Goal: Find specific page/section: Find specific page/section

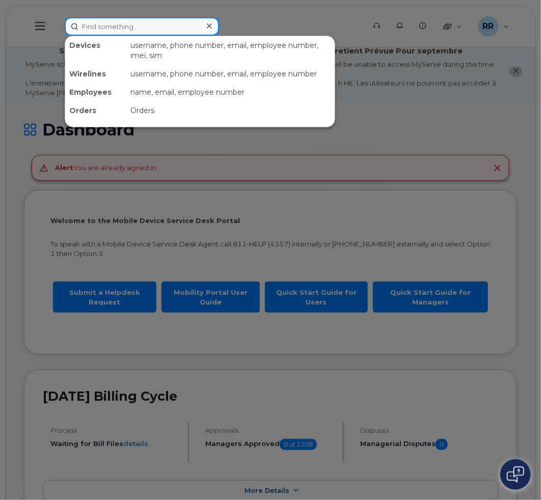
click at [119, 25] on input at bounding box center [142, 26] width 154 height 18
paste input "46793"
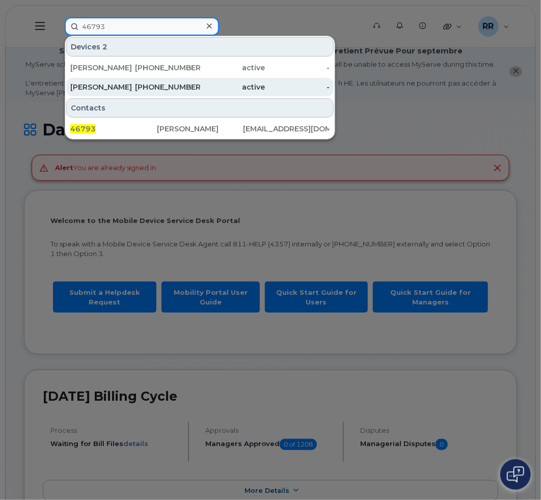
type input "46793"
click at [122, 84] on div "[PERSON_NAME]" at bounding box center [102, 87] width 65 height 10
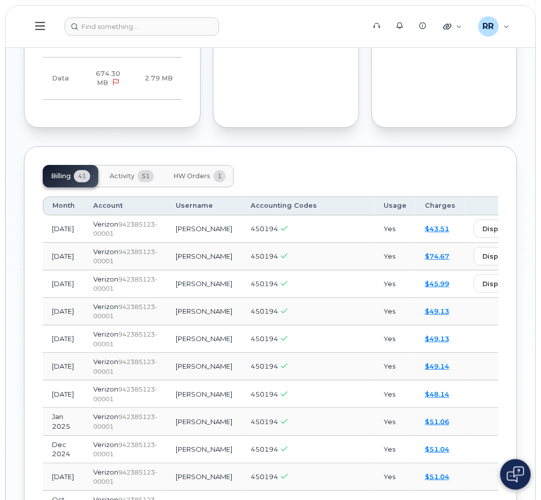
scroll to position [1272, 0]
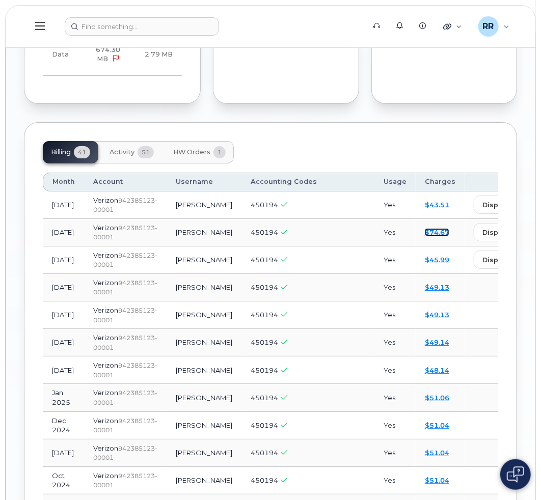
click at [424, 236] on link "$74.67" at bounding box center [436, 232] width 24 height 8
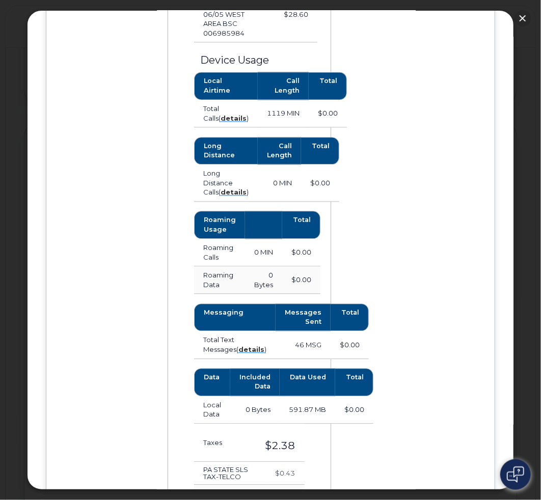
scroll to position [763, 0]
